Goal: Information Seeking & Learning: Find specific page/section

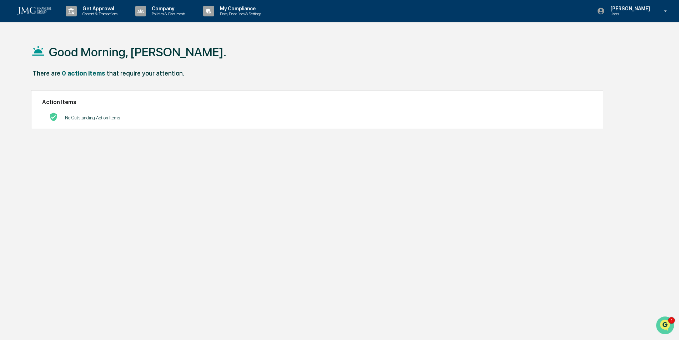
click at [666, 325] on img "Open customer support" at bounding box center [665, 326] width 18 height 14
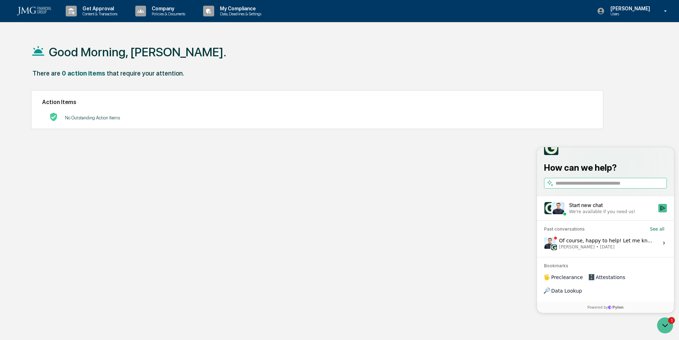
click at [662, 246] on icon at bounding box center [664, 243] width 6 height 6
click at [544, 244] on button "View issue" at bounding box center [543, 243] width 0 height 0
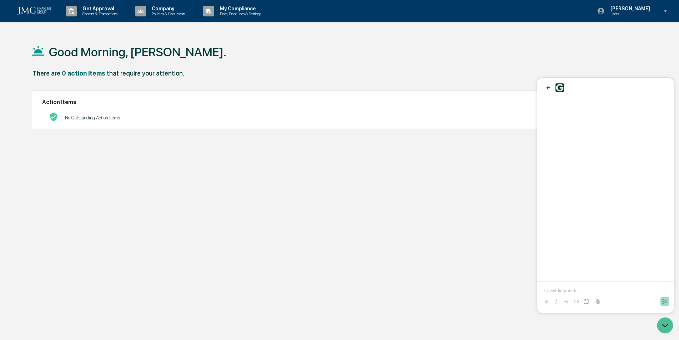
scroll to position [1374, 0]
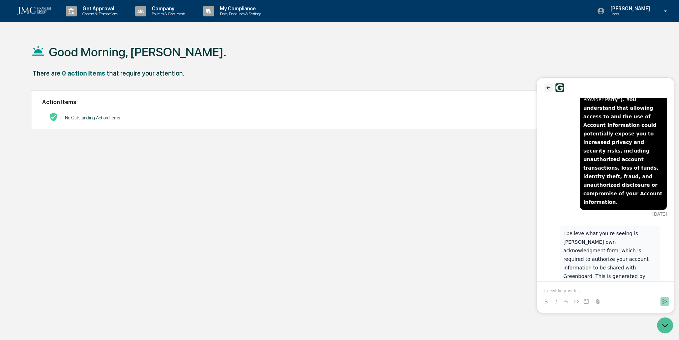
click at [544, 89] on button "back" at bounding box center [548, 87] width 9 height 9
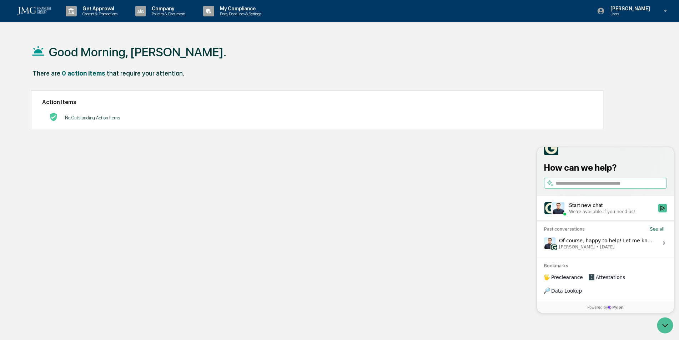
click at [661, 253] on label "Of course, happy to help! Let me know if anything else comes up. Hope you have …" at bounding box center [605, 243] width 128 height 19
click at [544, 244] on button "View issue" at bounding box center [543, 243] width 0 height 0
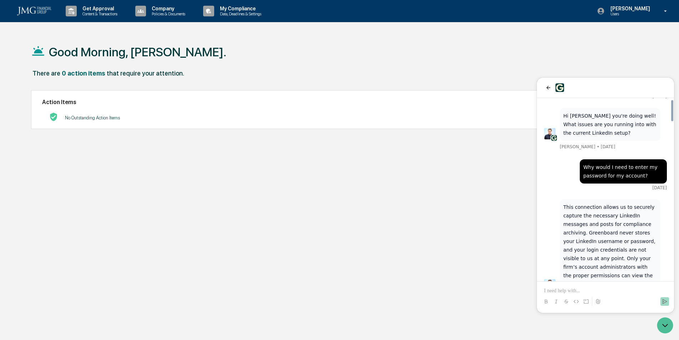
scroll to position [71, 0]
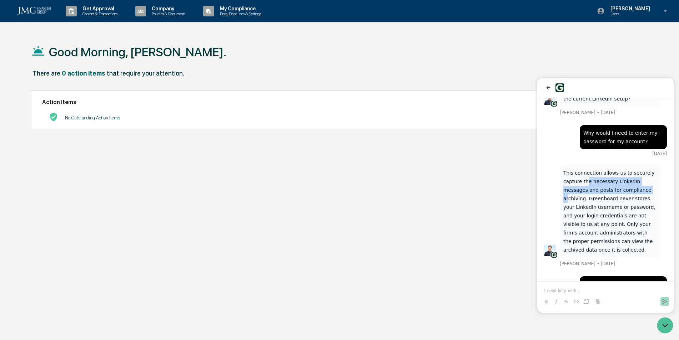
drag, startPoint x: 584, startPoint y: 183, endPoint x: 624, endPoint y: 188, distance: 39.5
click at [624, 188] on p "This connection allows us to securely capture the necessary LinkedIn messages a…" at bounding box center [609, 212] width 93 height 86
drag, startPoint x: 624, startPoint y: 188, endPoint x: 598, endPoint y: 198, distance: 28.0
click at [598, 198] on p "This connection allows us to securely capture the necessary LinkedIn messages a…" at bounding box center [609, 212] width 93 height 86
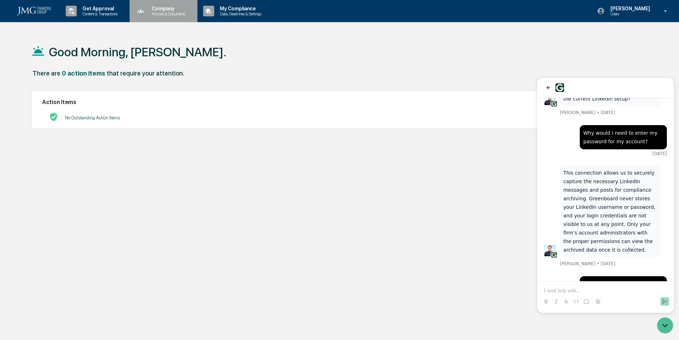
click at [173, 14] on p "Policies & Documents" at bounding box center [167, 13] width 43 height 5
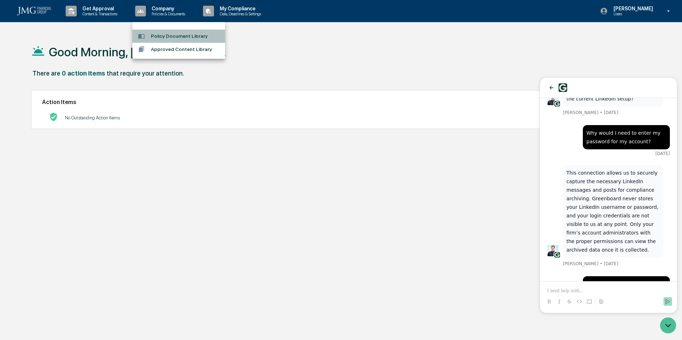
click at [210, 39] on li "Policy Document Library" at bounding box center [178, 36] width 93 height 13
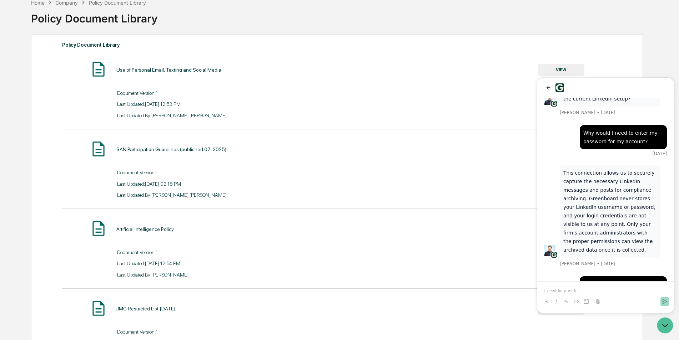
scroll to position [36, 0]
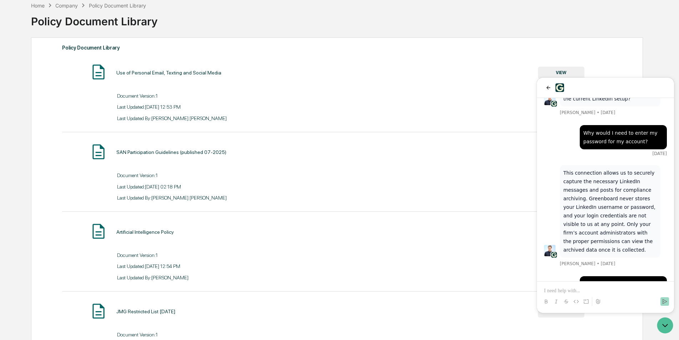
click at [550, 72] on button "VIEW" at bounding box center [561, 73] width 46 height 12
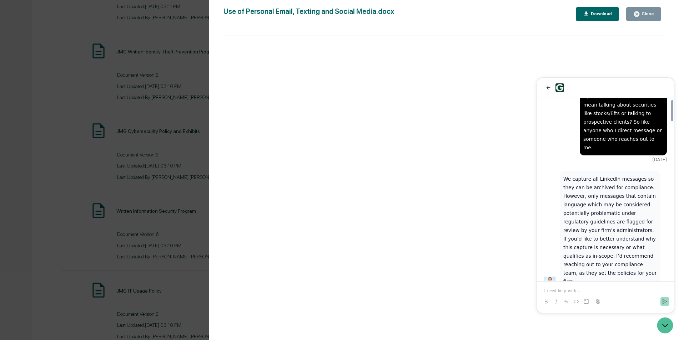
scroll to position [268, 0]
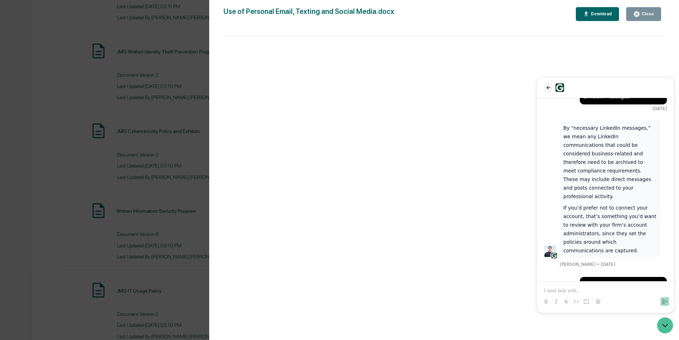
click at [548, 87] on icon "back" at bounding box center [548, 88] width 6 height 6
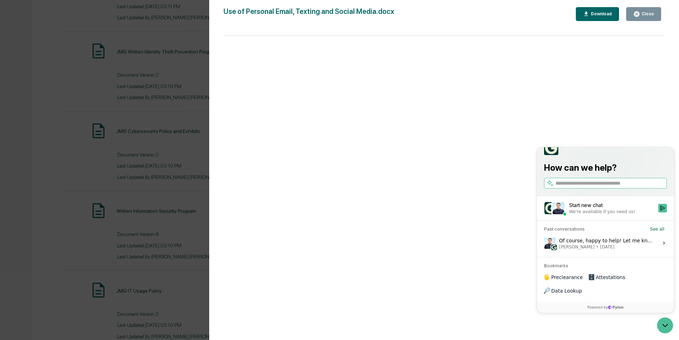
click at [632, 250] on div "Of course, happy to help! Let me know if anything else comes up. Hope you have …" at bounding box center [606, 244] width 95 height 14
click at [544, 244] on button "View issue" at bounding box center [543, 243] width 0 height 0
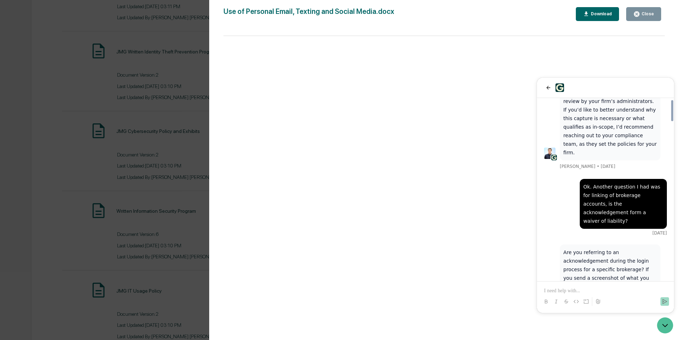
scroll to position [589, 0]
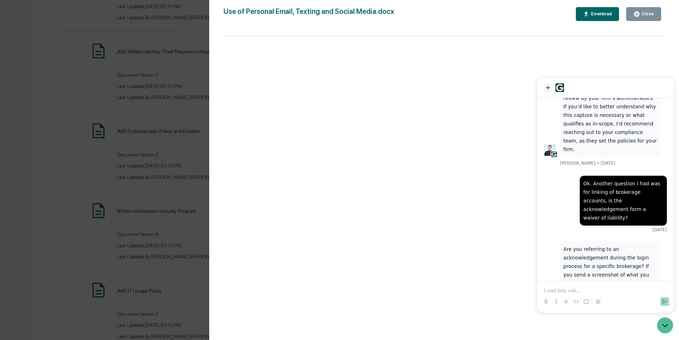
click at [546, 88] on icon "back" at bounding box center [548, 88] width 6 height 6
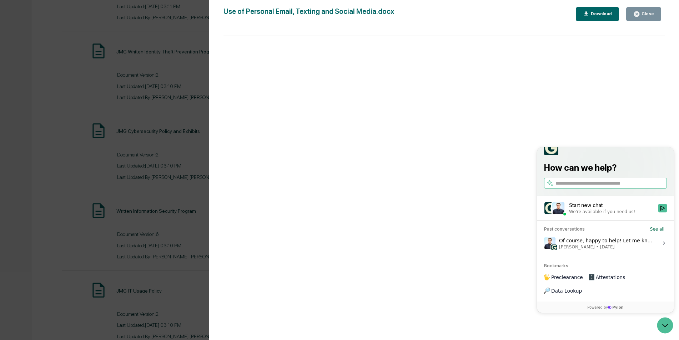
click at [629, 250] on span "[PERSON_NAME] • [DATE]" at bounding box center [606, 247] width 95 height 6
click at [544, 244] on button "View issue" at bounding box center [543, 243] width 0 height 0
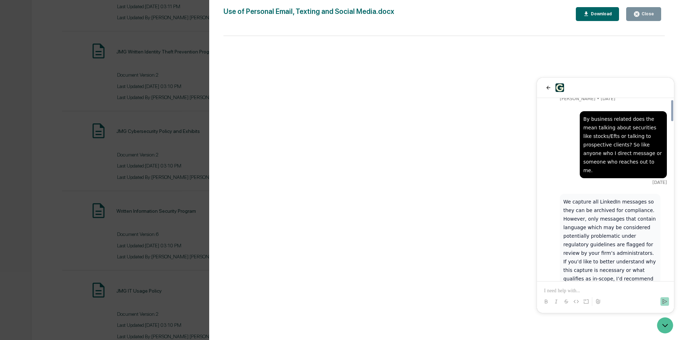
scroll to position [446, 0]
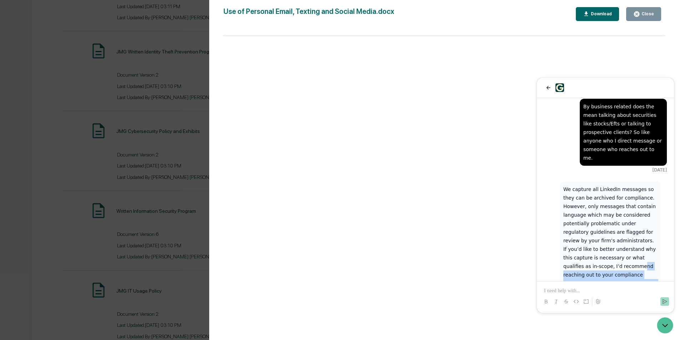
drag, startPoint x: 589, startPoint y: 257, endPoint x: 583, endPoint y: 240, distance: 17.8
click at [583, 240] on p "We capture all LinkedIn messages so they can be archived for compliance. Howeve…" at bounding box center [609, 240] width 93 height 111
drag, startPoint x: 583, startPoint y: 240, endPoint x: 580, endPoint y: 247, distance: 7.2
click at [580, 247] on p "We capture all LinkedIn messages so they can be archived for compliance. Howeve…" at bounding box center [609, 240] width 93 height 111
click at [545, 88] on icon "back" at bounding box center [548, 88] width 6 height 6
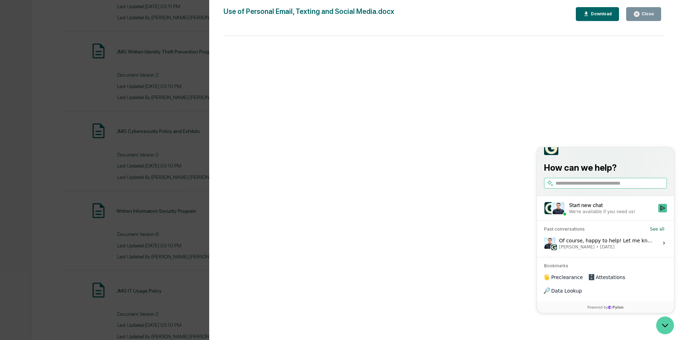
click at [666, 321] on icon "Open customer support" at bounding box center [665, 326] width 18 height 18
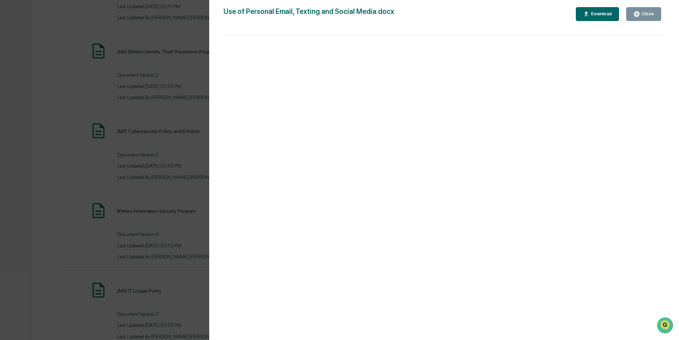
click at [647, 20] on button "Close" at bounding box center [643, 14] width 35 height 14
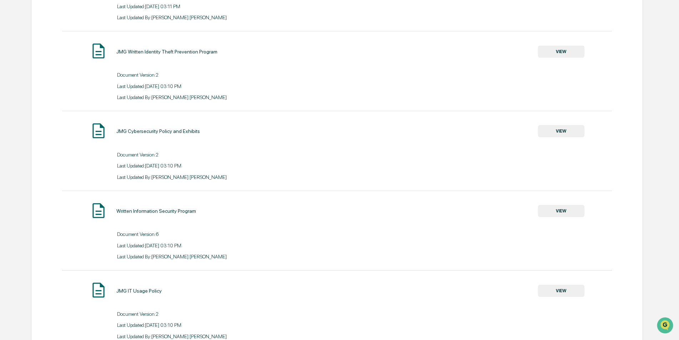
scroll to position [0, 0]
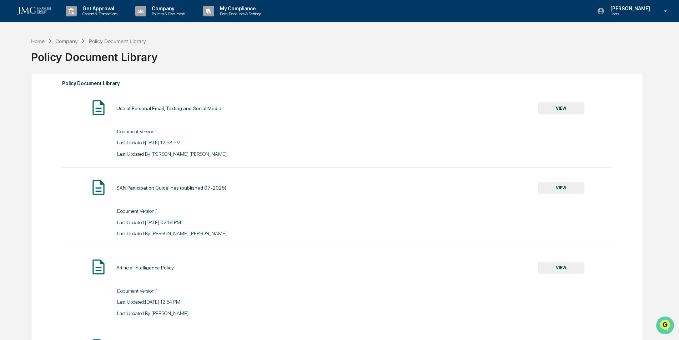
click at [657, 326] on icon "Open customer support" at bounding box center [665, 335] width 18 height 18
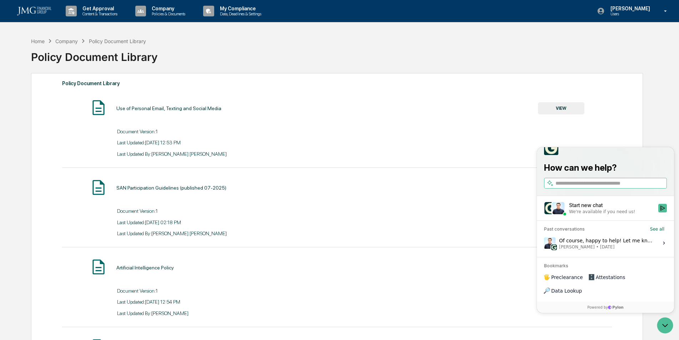
click at [667, 253] on label "Of course, happy to help! Let me know if anything else comes up. Hope you have …" at bounding box center [605, 243] width 128 height 19
click at [544, 244] on button "View issue" at bounding box center [543, 243] width 0 height 0
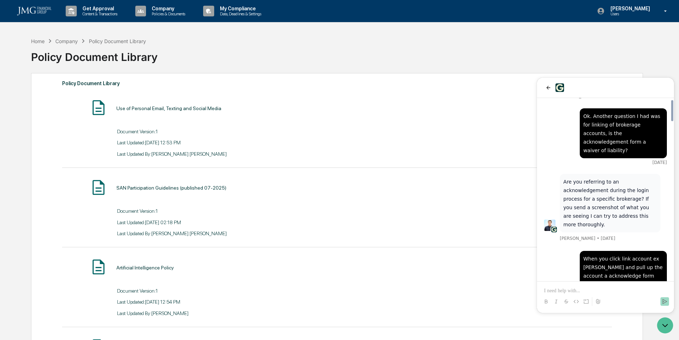
scroll to position [624, 0]
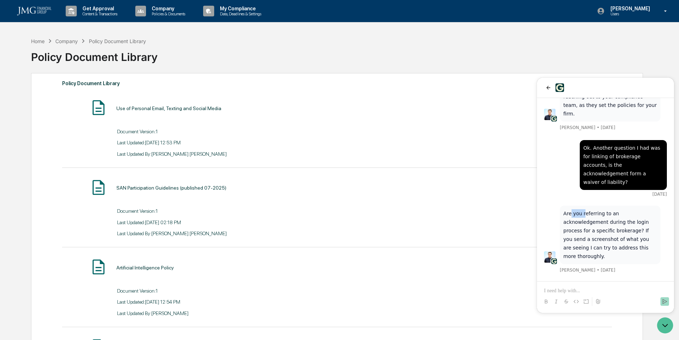
drag, startPoint x: 570, startPoint y: 172, endPoint x: 583, endPoint y: 171, distance: 13.6
click at [583, 209] on p "Are you referring to an acknowledgement during the login process for a specific…" at bounding box center [609, 234] width 93 height 51
drag, startPoint x: 583, startPoint y: 171, endPoint x: 581, endPoint y: 183, distance: 11.6
click at [581, 209] on p "Are you referring to an acknowledgement during the login process for a specific…" at bounding box center [609, 234] width 93 height 51
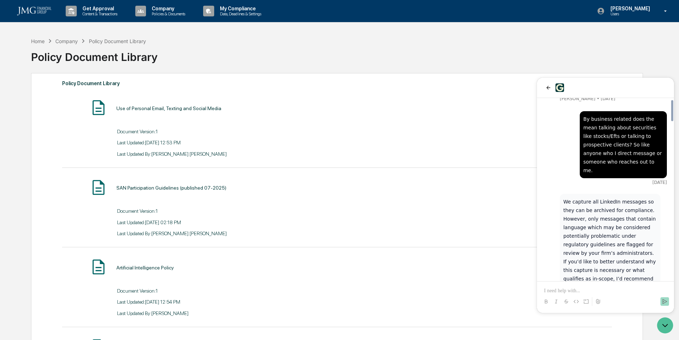
scroll to position [410, 0]
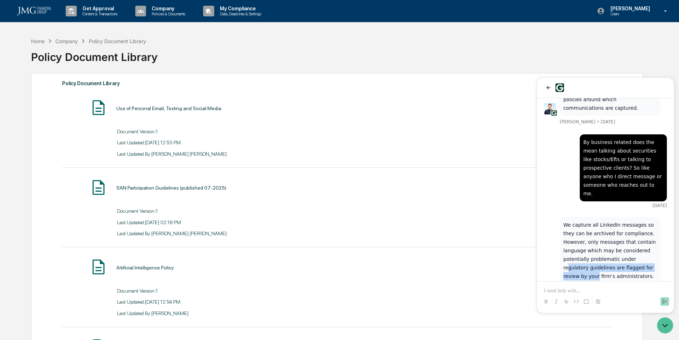
drag, startPoint x: 610, startPoint y: 236, endPoint x: 629, endPoint y: 245, distance: 21.4
click at [629, 245] on p "We capture all LinkedIn messages so they can be archived for compliance. Howeve…" at bounding box center [609, 276] width 93 height 111
drag, startPoint x: 629, startPoint y: 245, endPoint x: 612, endPoint y: 265, distance: 26.0
click at [612, 265] on p "We capture all LinkedIn messages so they can be archived for compliance. Howeve…" at bounding box center [609, 276] width 93 height 111
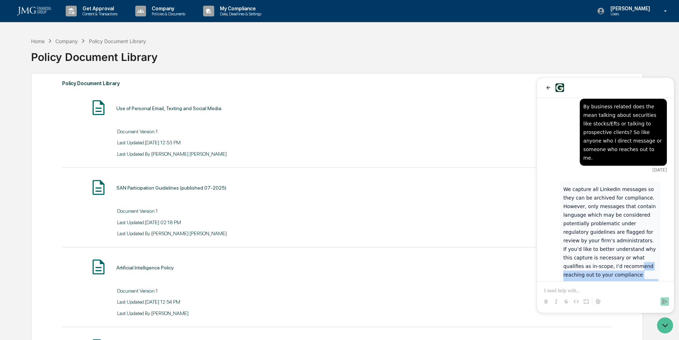
drag, startPoint x: 593, startPoint y: 258, endPoint x: 581, endPoint y: 237, distance: 23.5
click at [581, 237] on p "We capture all LinkedIn messages so they can be archived for compliance. Howeve…" at bounding box center [609, 240] width 93 height 111
drag, startPoint x: 581, startPoint y: 237, endPoint x: 574, endPoint y: 219, distance: 19.9
click at [574, 219] on p "We capture all LinkedIn messages so they can be archived for compliance. Howeve…" at bounding box center [609, 240] width 93 height 111
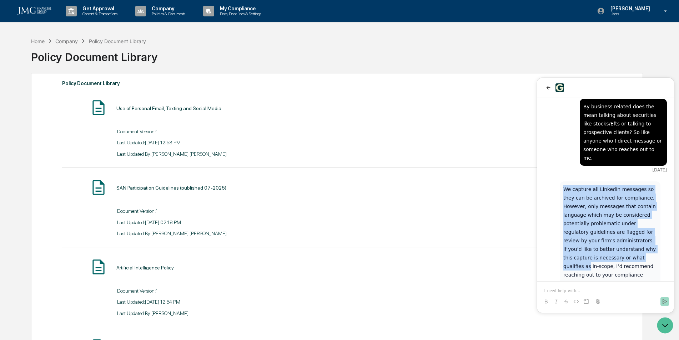
drag, startPoint x: 565, startPoint y: 166, endPoint x: 604, endPoint y: 229, distance: 74.8
click at [604, 229] on p "We capture all LinkedIn messages so they can be archived for compliance. Howeve…" at bounding box center [609, 240] width 93 height 111
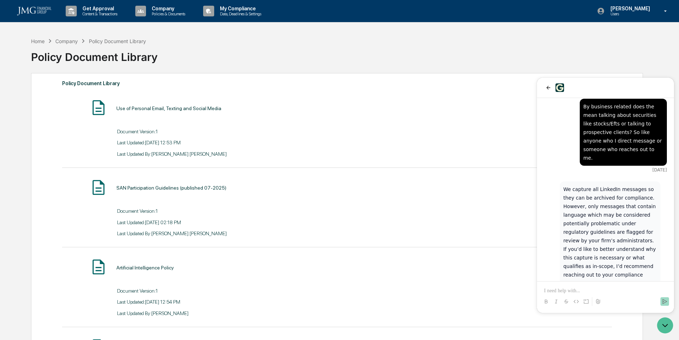
drag, startPoint x: 604, startPoint y: 229, endPoint x: 603, endPoint y: 247, distance: 17.5
click at [603, 247] on p "We capture all LinkedIn messages so they can be archived for compliance. Howeve…" at bounding box center [609, 240] width 93 height 111
drag, startPoint x: 603, startPoint y: 247, endPoint x: 594, endPoint y: 257, distance: 13.1
click at [594, 257] on p "We capture all LinkedIn messages so they can be archived for compliance. Howeve…" at bounding box center [609, 240] width 93 height 111
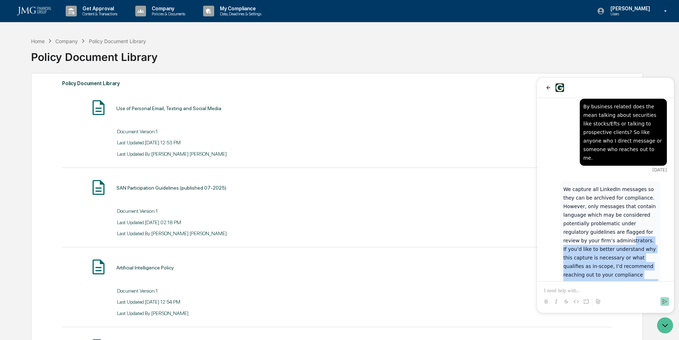
drag, startPoint x: 594, startPoint y: 255, endPoint x: 578, endPoint y: 207, distance: 50.1
click at [578, 207] on p "We capture all LinkedIn messages so they can be archived for compliance. Howeve…" at bounding box center [609, 240] width 93 height 111
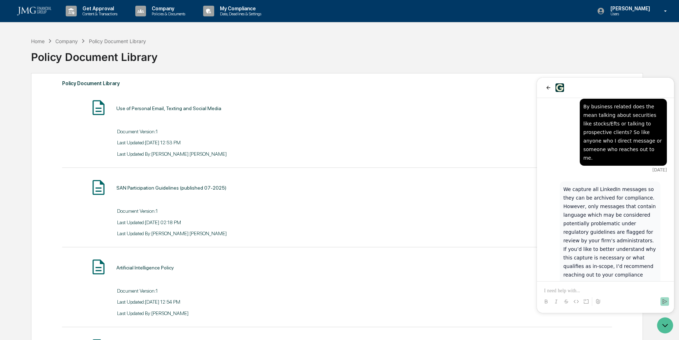
drag, startPoint x: 578, startPoint y: 207, endPoint x: 573, endPoint y: 190, distance: 18.2
click at [573, 190] on p "We capture all LinkedIn messages so they can be archived for compliance. Howeve…" at bounding box center [609, 240] width 93 height 111
drag, startPoint x: 568, startPoint y: 163, endPoint x: 582, endPoint y: 168, distance: 15.1
click at [582, 185] on p "We capture all LinkedIn messages so they can be archived for compliance. Howeve…" at bounding box center [609, 240] width 93 height 111
drag, startPoint x: 582, startPoint y: 168, endPoint x: 581, endPoint y: 189, distance: 20.7
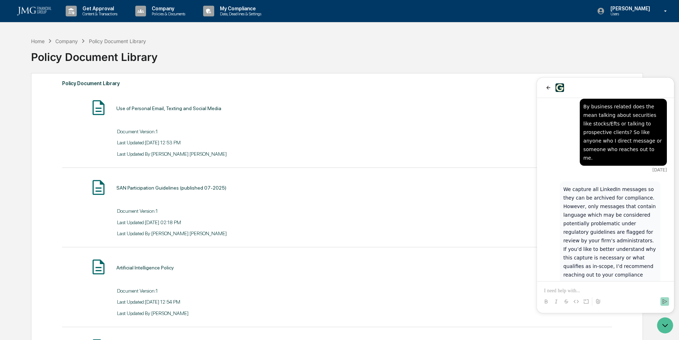
click at [581, 189] on p "We capture all LinkedIn messages so they can be archived for compliance. Howeve…" at bounding box center [609, 240] width 93 height 111
drag, startPoint x: 619, startPoint y: 201, endPoint x: 592, endPoint y: 189, distance: 29.4
click at [592, 189] on p "We capture all LinkedIn messages so they can be archived for compliance. Howeve…" at bounding box center [609, 240] width 93 height 111
drag, startPoint x: 592, startPoint y: 189, endPoint x: 569, endPoint y: 184, distance: 24.1
click at [569, 185] on p "We capture all LinkedIn messages so they can be archived for compliance. Howeve…" at bounding box center [609, 240] width 93 height 111
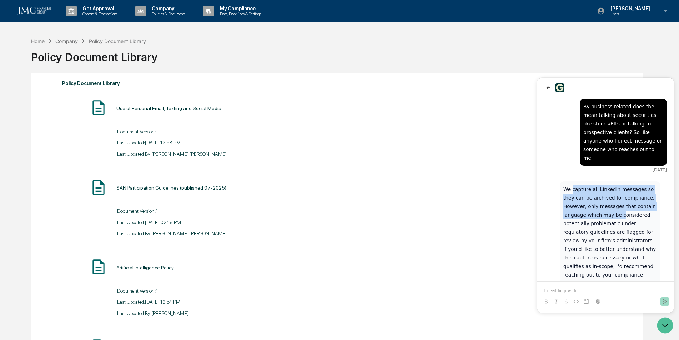
drag, startPoint x: 571, startPoint y: 164, endPoint x: 597, endPoint y: 186, distance: 33.2
click at [597, 186] on p "We capture all LinkedIn messages so they can be archived for compliance. Howeve…" at bounding box center [609, 240] width 93 height 111
drag, startPoint x: 597, startPoint y: 186, endPoint x: 599, endPoint y: 204, distance: 18.4
click at [599, 204] on p "We capture all LinkedIn messages so they can be archived for compliance. Howeve…" at bounding box center [609, 240] width 93 height 111
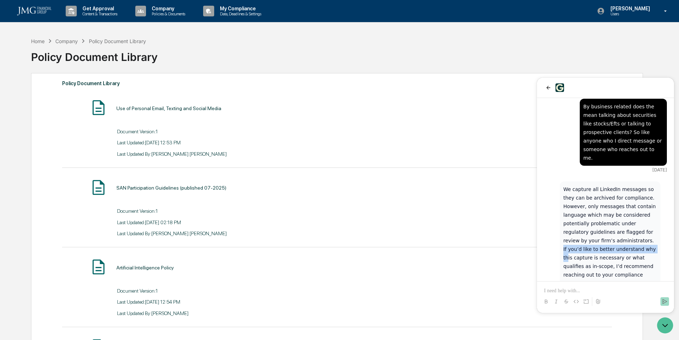
drag, startPoint x: 596, startPoint y: 216, endPoint x: 603, endPoint y: 219, distance: 7.8
click at [603, 219] on p "We capture all LinkedIn messages so they can be archived for compliance. Howeve…" at bounding box center [609, 240] width 93 height 111
drag, startPoint x: 603, startPoint y: 219, endPoint x: 598, endPoint y: 223, distance: 6.5
click at [598, 223] on p "We capture all LinkedIn messages so they can be archived for compliance. Howeve…" at bounding box center [609, 240] width 93 height 111
drag, startPoint x: 598, startPoint y: 223, endPoint x: 596, endPoint y: 209, distance: 14.0
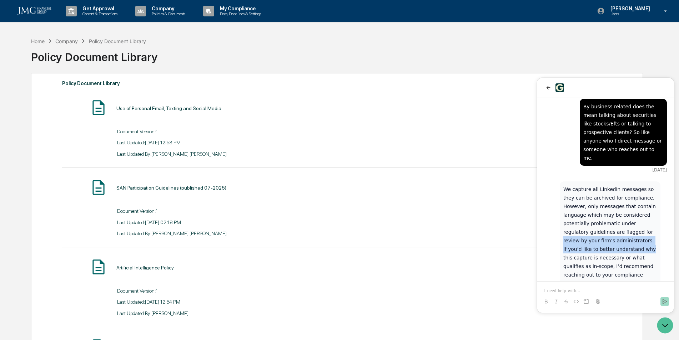
click at [596, 209] on p "We capture all LinkedIn messages so they can be archived for compliance. Howeve…" at bounding box center [609, 240] width 93 height 111
drag, startPoint x: 596, startPoint y: 209, endPoint x: 585, endPoint y: 202, distance: 12.7
click at [585, 202] on p "We capture all LinkedIn messages so they can be archived for compliance. Howeve…" at bounding box center [609, 240] width 93 height 111
drag, startPoint x: 585, startPoint y: 202, endPoint x: 590, endPoint y: 229, distance: 27.2
click at [590, 229] on p "We capture all LinkedIn messages so they can be archived for compliance. Howeve…" at bounding box center [609, 240] width 93 height 111
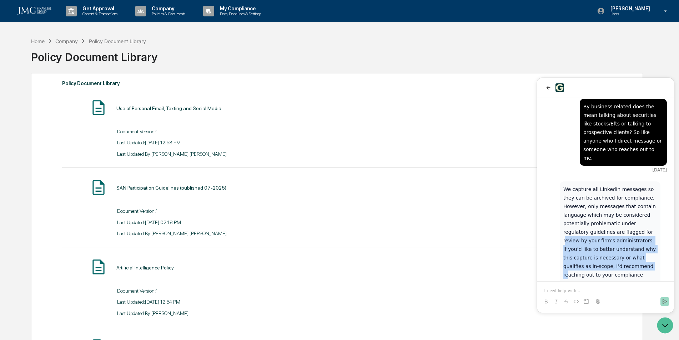
drag, startPoint x: 594, startPoint y: 239, endPoint x: 598, endPoint y: 199, distance: 39.8
click at [598, 199] on p "We capture all LinkedIn messages so they can be archived for compliance. Howeve…" at bounding box center [609, 240] width 93 height 111
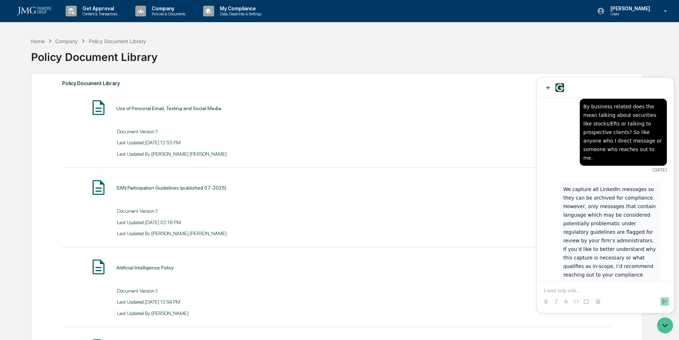
drag, startPoint x: 598, startPoint y: 199, endPoint x: 582, endPoint y: 192, distance: 17.6
click at [582, 192] on p "We capture all LinkedIn messages so they can be archived for compliance. Howeve…" at bounding box center [609, 240] width 93 height 111
click at [547, 87] on icon "back" at bounding box center [548, 88] width 4 height 4
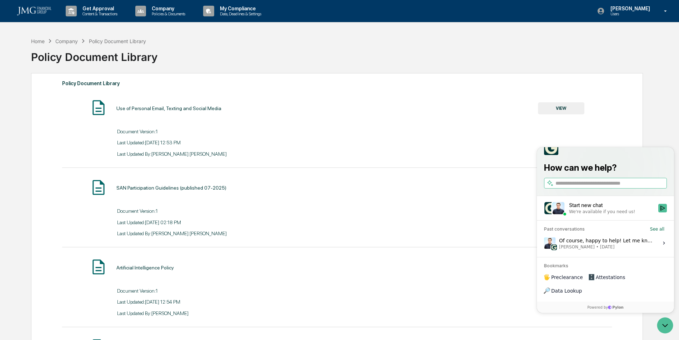
click at [556, 111] on button "VIEW" at bounding box center [561, 108] width 46 height 12
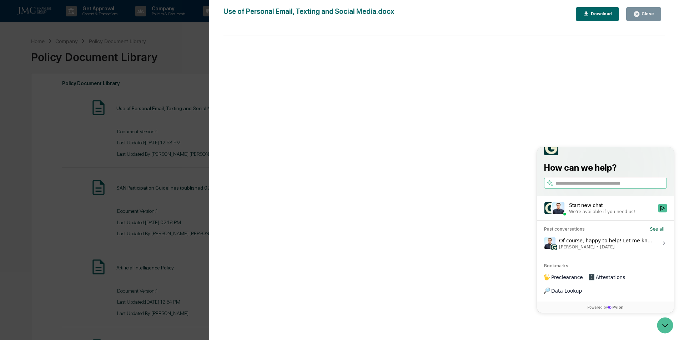
click at [645, 14] on div "Close" at bounding box center [647, 13] width 14 height 5
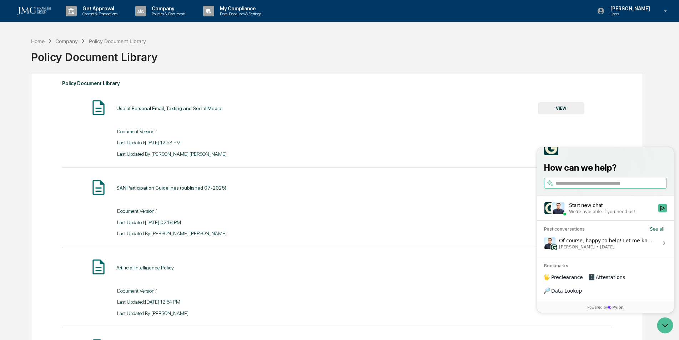
drag, startPoint x: 657, startPoint y: 130, endPoint x: 659, endPoint y: 126, distance: 3.9
click at [663, 326] on icon "Open customer support" at bounding box center [665, 326] width 18 height 18
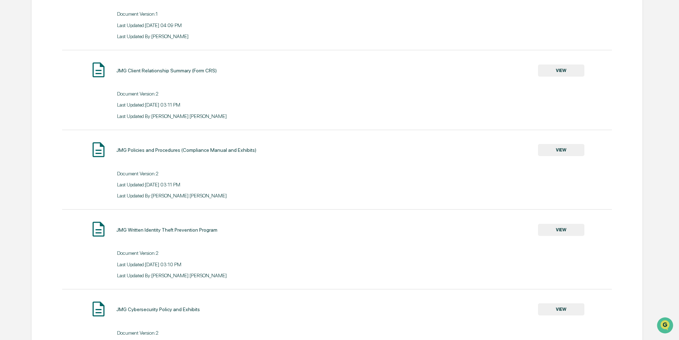
scroll to position [634, 0]
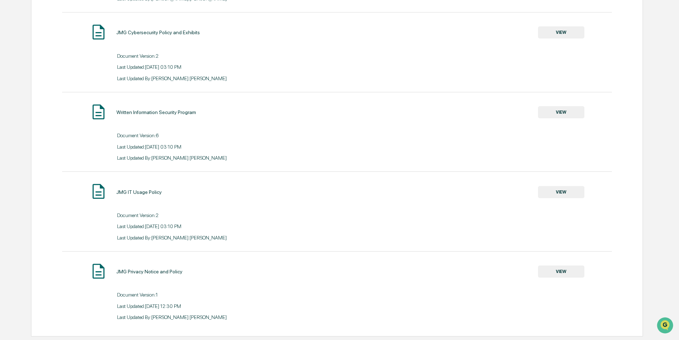
click at [563, 277] on button "VIEW" at bounding box center [561, 272] width 46 height 12
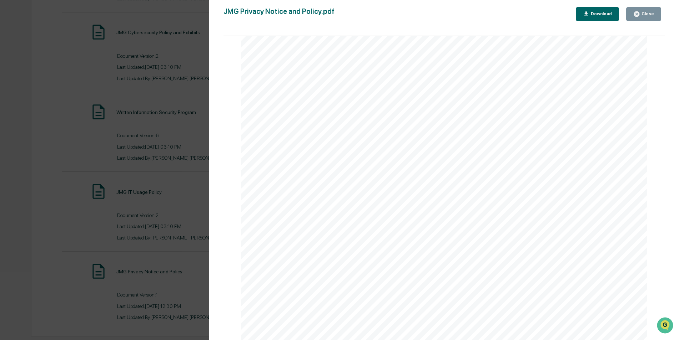
scroll to position [785, 0]
click at [646, 15] on div "Close" at bounding box center [647, 13] width 14 height 5
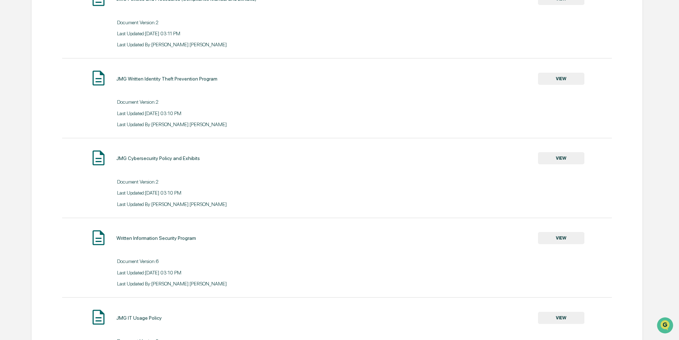
scroll to position [456, 0]
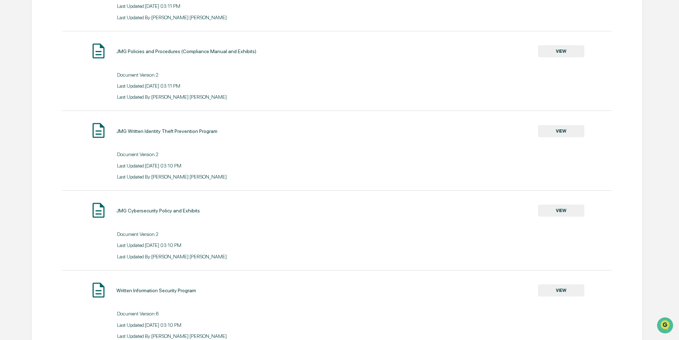
click at [575, 212] on button "VIEW" at bounding box center [561, 211] width 46 height 12
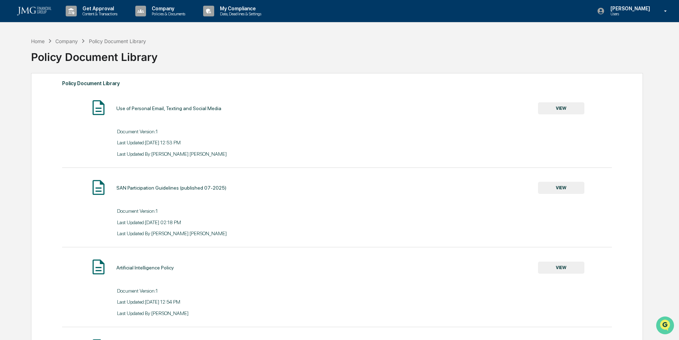
click at [662, 325] on img "Open customer support" at bounding box center [665, 326] width 18 height 14
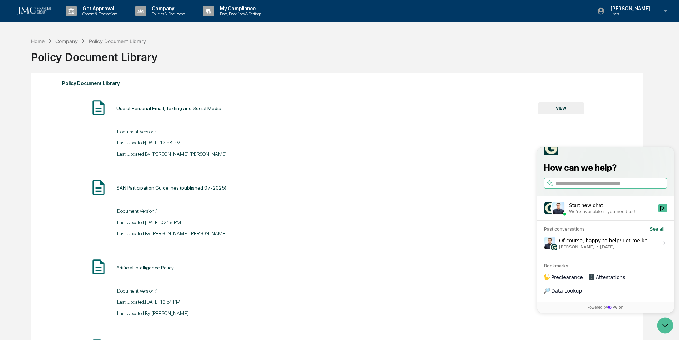
click at [664, 323] on icon "Open customer support" at bounding box center [665, 326] width 18 height 18
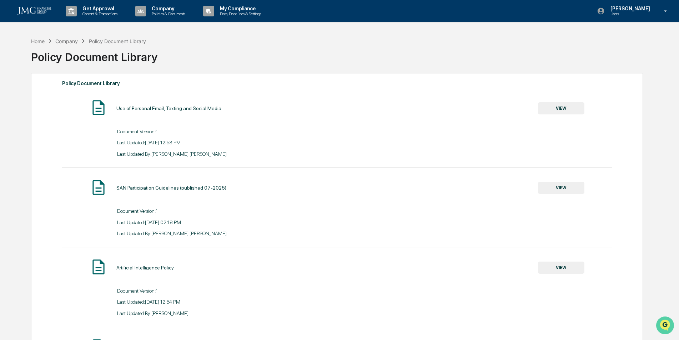
click at [659, 326] on icon "Open customer support" at bounding box center [665, 335] width 18 height 18
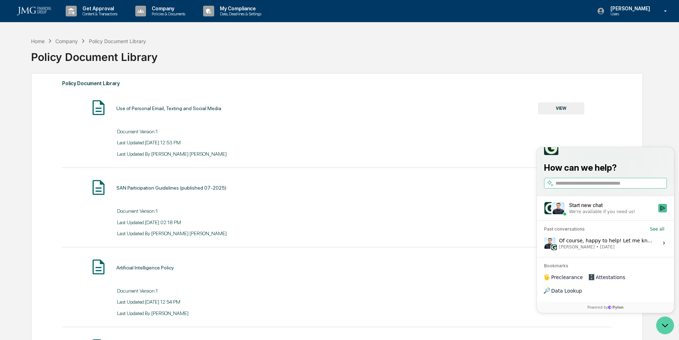
click at [660, 326] on icon "Open customer support" at bounding box center [665, 326] width 18 height 18
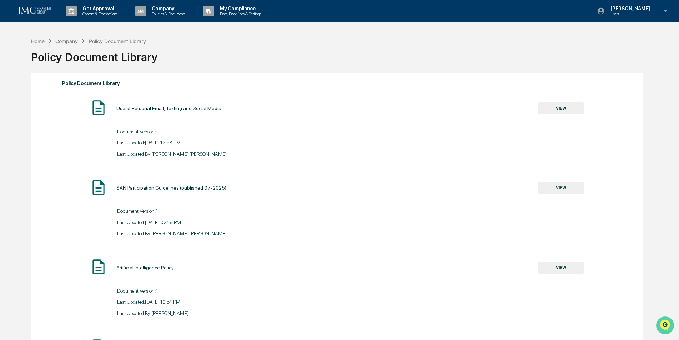
click at [662, 325] on img "Open customer support" at bounding box center [665, 326] width 18 height 14
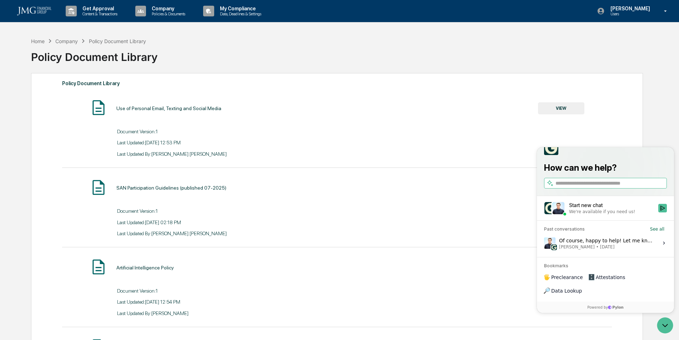
click at [582, 293] on span "Data Lookup" at bounding box center [566, 291] width 31 height 7
click at [664, 328] on icon "Open customer support" at bounding box center [665, 326] width 18 height 18
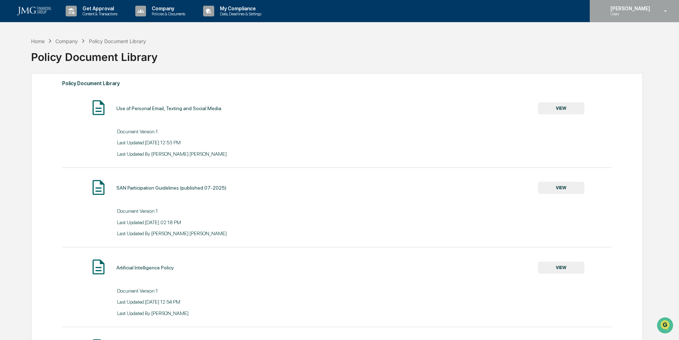
click at [641, 13] on p "Users" at bounding box center [628, 13] width 49 height 5
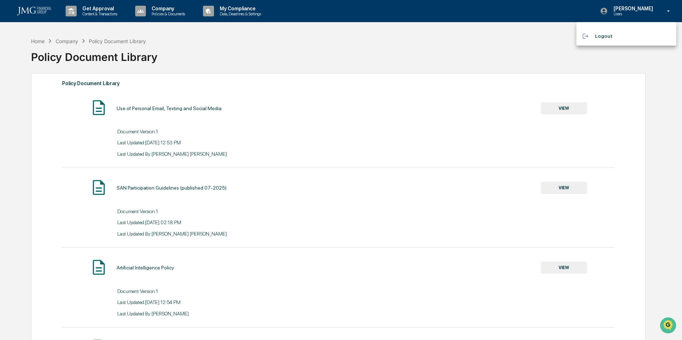
click at [605, 39] on li "Logout" at bounding box center [627, 36] width 100 height 13
